Goal: Transaction & Acquisition: Purchase product/service

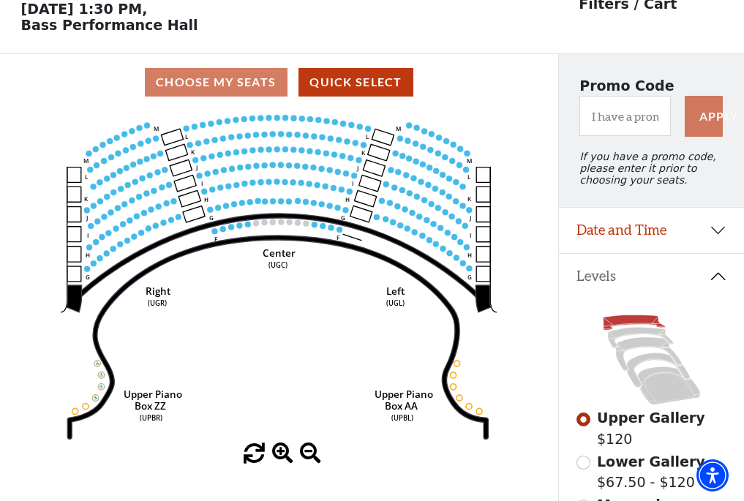
scroll to position [68, 0]
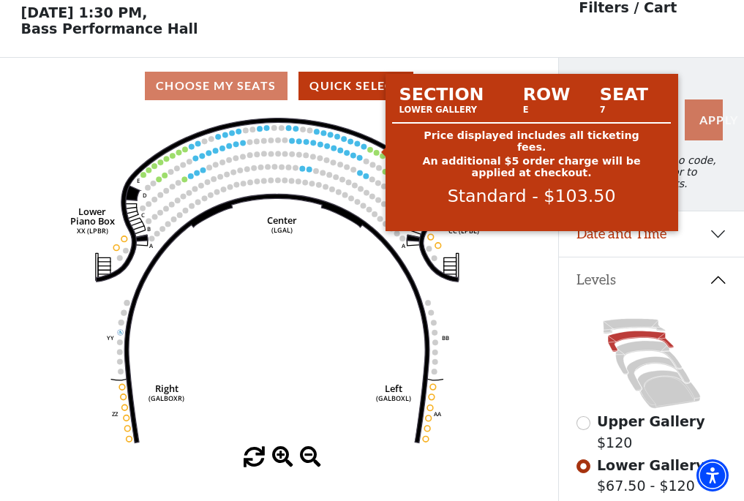
scroll to position [68, 0]
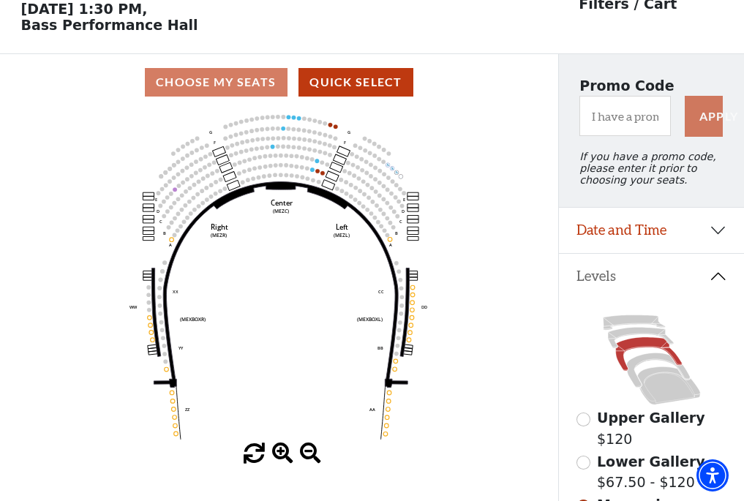
scroll to position [68, 0]
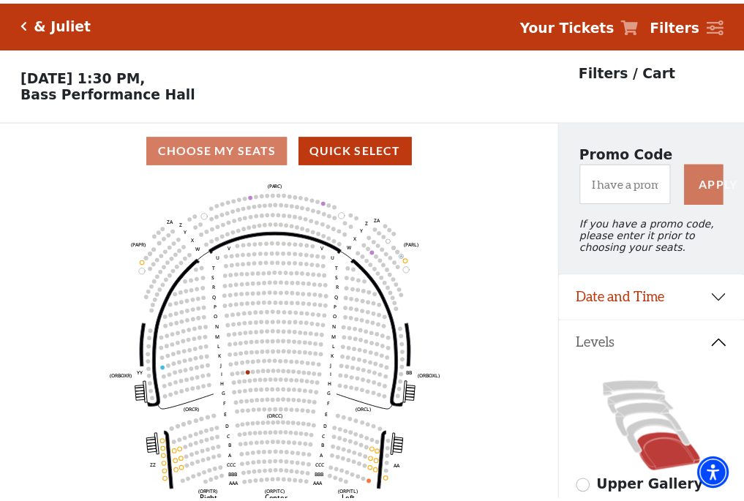
scroll to position [68, 0]
